Goal: Information Seeking & Learning: Learn about a topic

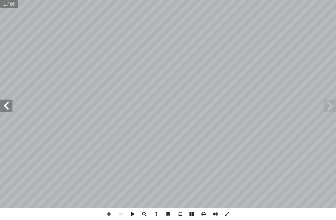
click at [333, 106] on span at bounding box center [329, 105] width 12 height 12
click at [329, 103] on span at bounding box center [329, 105] width 12 height 12
click at [331, 102] on span at bounding box center [329, 105] width 12 height 12
click at [334, 105] on span at bounding box center [329, 105] width 12 height 12
